Goal: Information Seeking & Learning: Learn about a topic

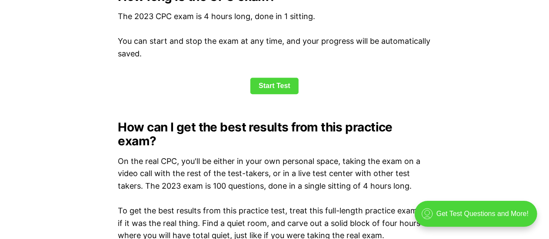
scroll to position [1222, 0]
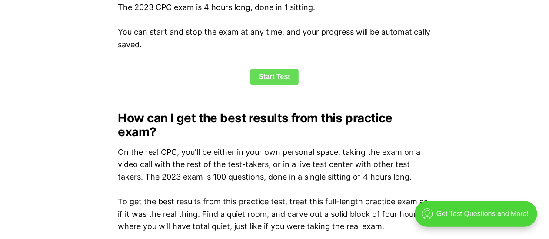
click at [281, 76] on link "Start Test" at bounding box center [274, 77] width 48 height 17
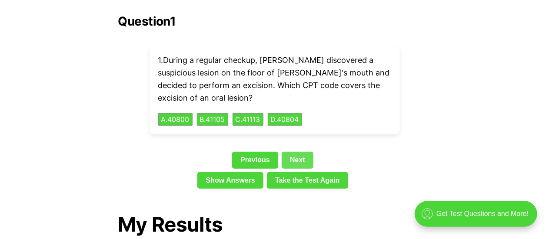
click at [293, 152] on link "Next" at bounding box center [298, 160] width 32 height 17
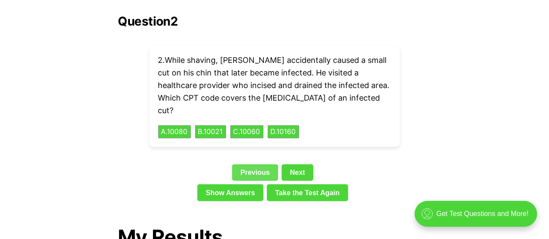
click at [259, 165] on link "Previous" at bounding box center [255, 173] width 46 height 17
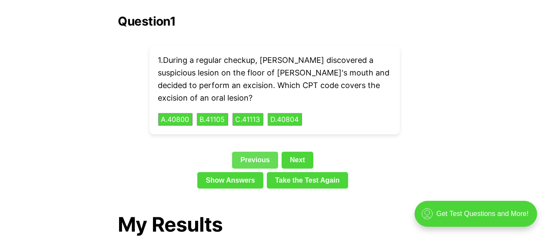
click at [259, 152] on link "Previous" at bounding box center [255, 160] width 46 height 17
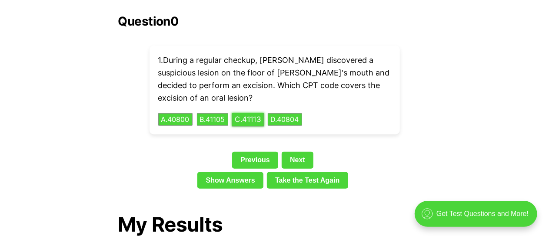
click at [255, 113] on button "C . 41113" at bounding box center [248, 119] width 33 height 13
click at [235, 109] on div "1 . During a regular checkup, [PERSON_NAME] discovered a suspicious lesion on t…" at bounding box center [274, 90] width 250 height 89
click at [251, 113] on button "C . 41113" at bounding box center [248, 119] width 33 height 13
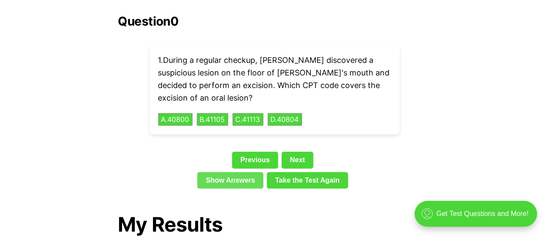
click at [251, 172] on link "Show Answers" at bounding box center [230, 180] width 66 height 17
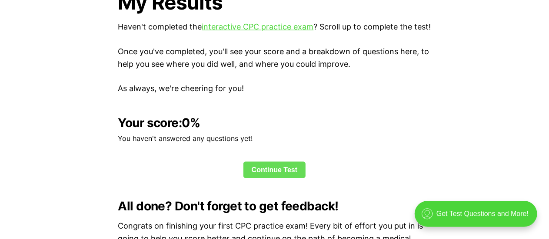
click at [268, 170] on link "Continue Test" at bounding box center [274, 170] width 63 height 17
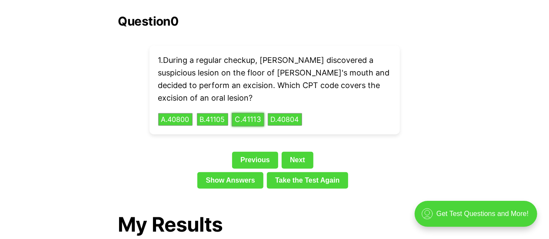
click at [259, 113] on button "C . 41113" at bounding box center [248, 119] width 33 height 13
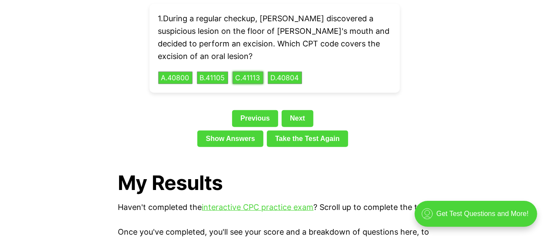
scroll to position [2033, 0]
